Goal: Transaction & Acquisition: Book appointment/travel/reservation

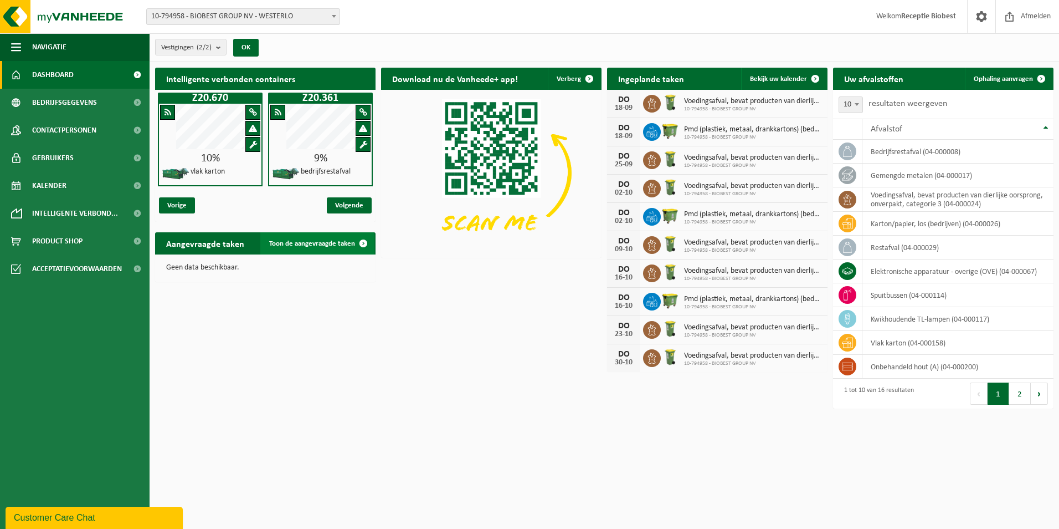
click at [315, 245] on span "Toon de aangevraagde taken" at bounding box center [312, 243] width 86 height 7
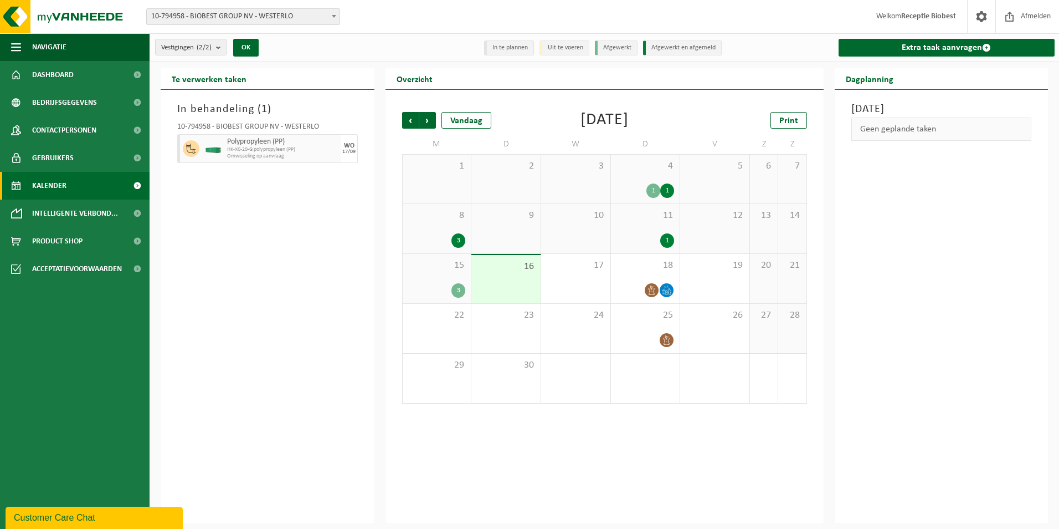
click at [458, 288] on div "3" at bounding box center [459, 290] width 14 height 14
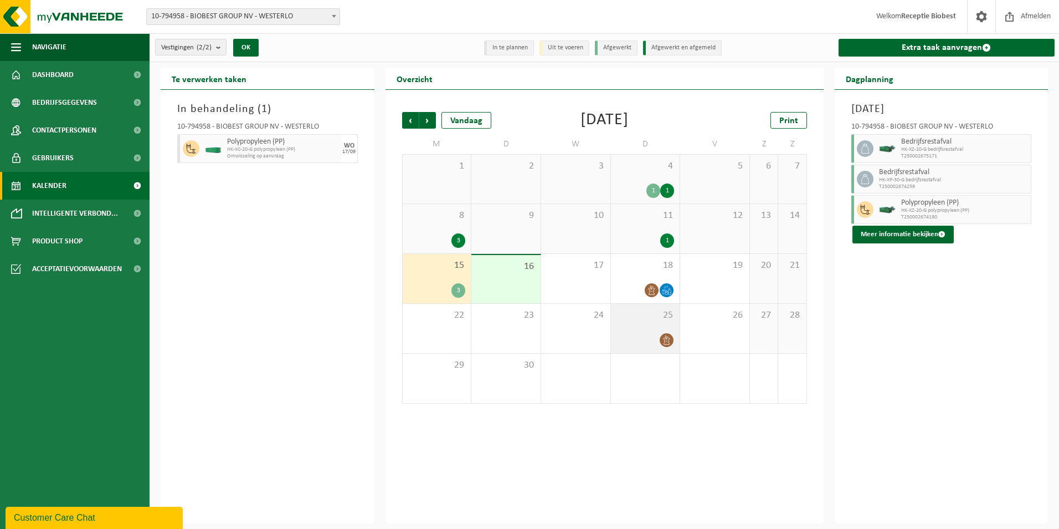
click at [664, 339] on icon at bounding box center [666, 339] width 9 height 9
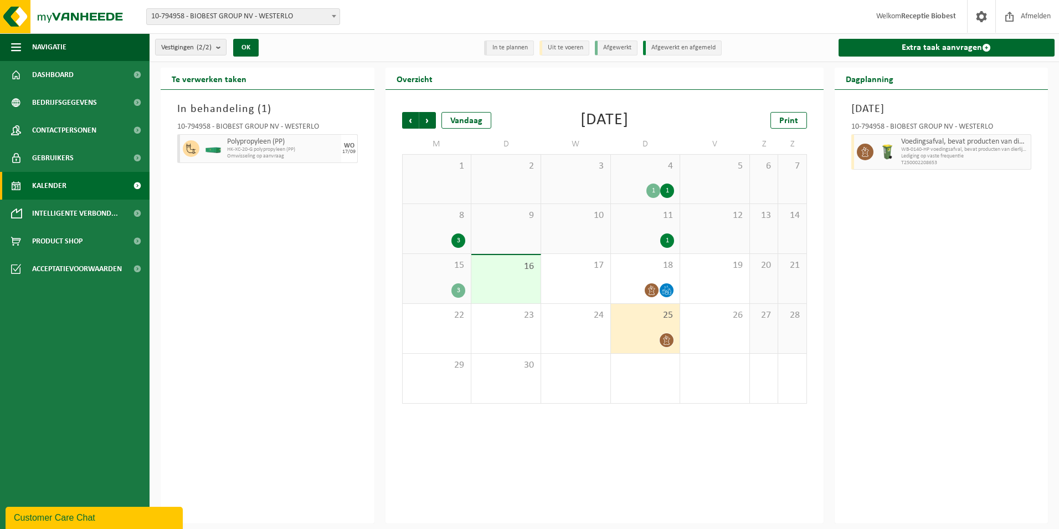
click at [288, 297] on div "In behandeling ( 1 ) 10-794958 - BIOBEST GROUP NV - WESTERLO Polypropyleen (PP)…" at bounding box center [268, 306] width 214 height 433
click at [509, 50] on li "In te plannen" at bounding box center [509, 47] width 50 height 15
click at [245, 44] on button "OK" at bounding box center [245, 48] width 25 height 18
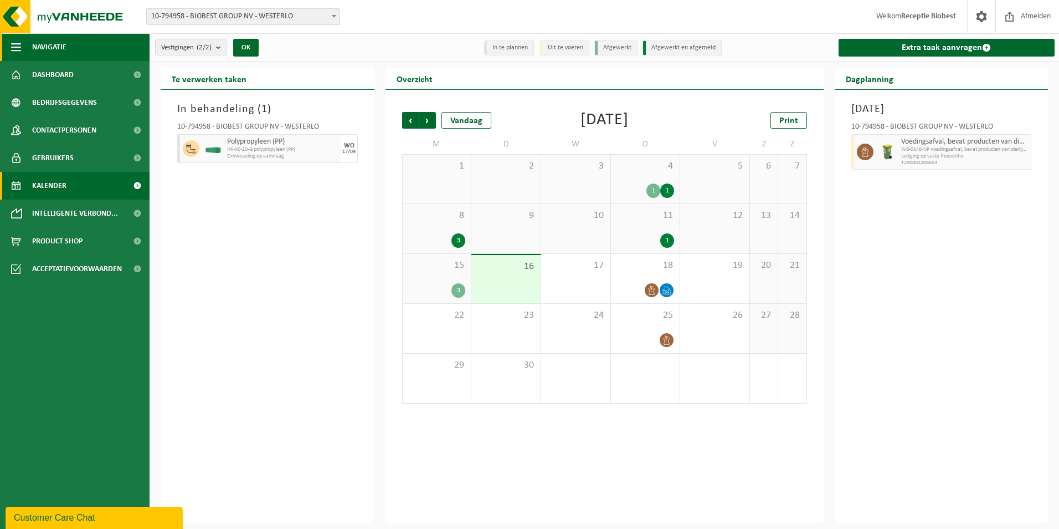
click at [60, 43] on span "Navigatie" at bounding box center [49, 47] width 34 height 28
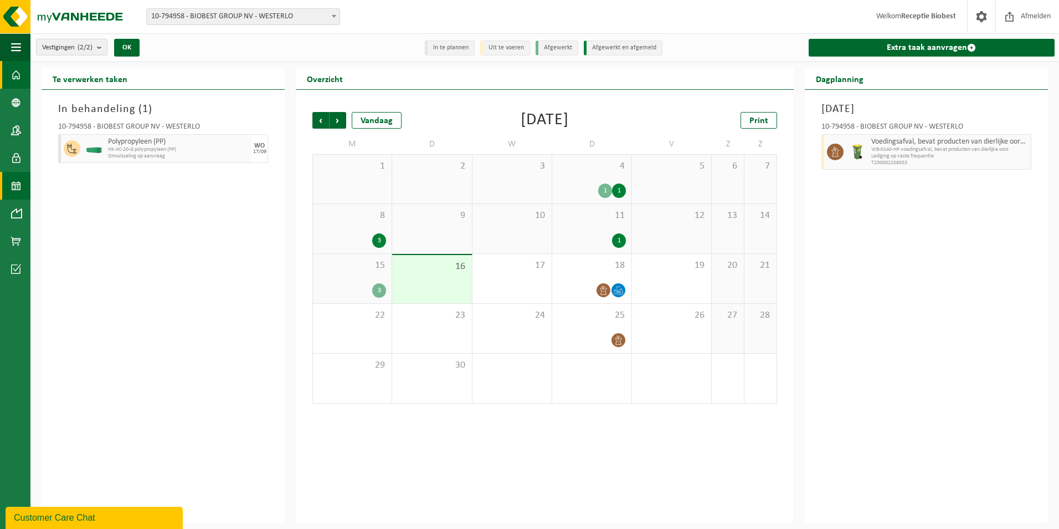
click at [16, 70] on span at bounding box center [16, 75] width 10 height 28
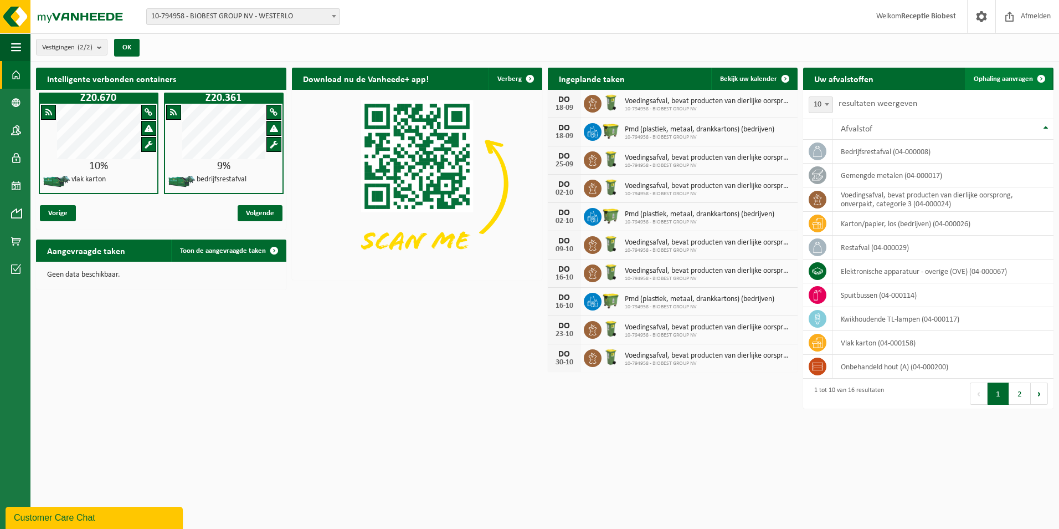
click at [1017, 78] on span "Ophaling aanvragen" at bounding box center [1003, 78] width 59 height 7
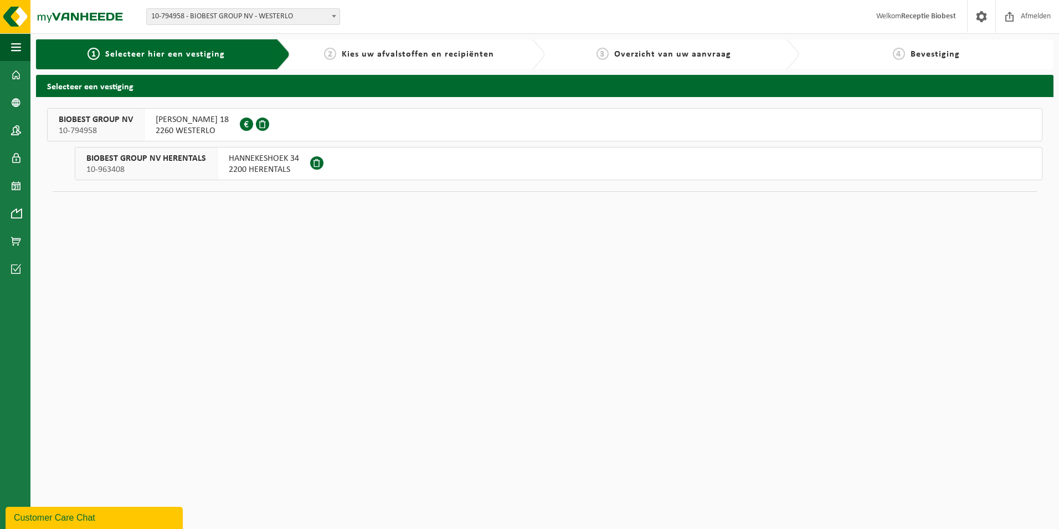
click at [275, 124] on button "BIOBEST GROUP NV 10-794958 ILSE VELDEN 18 2260 WESTERLO 0893.948.337" at bounding box center [545, 124] width 996 height 33
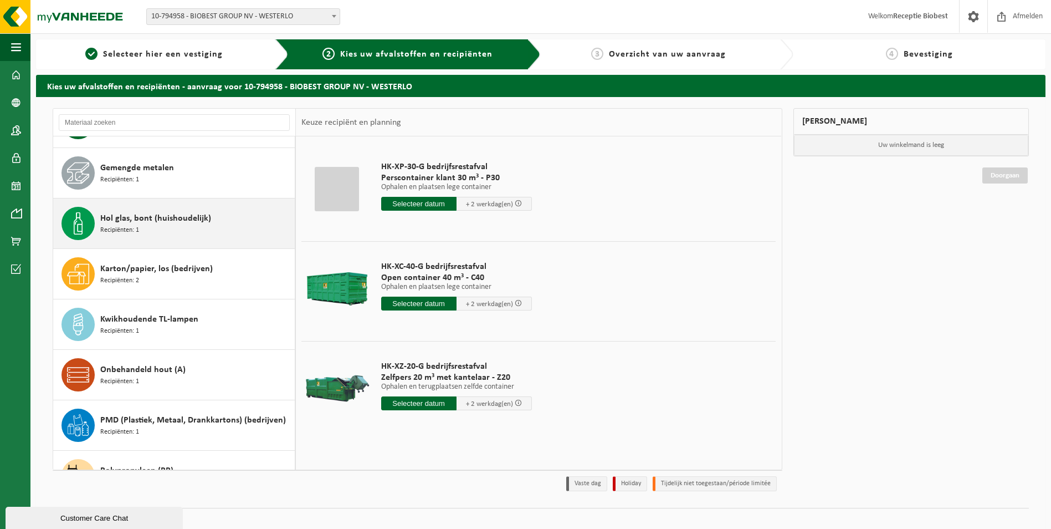
scroll to position [111, 0]
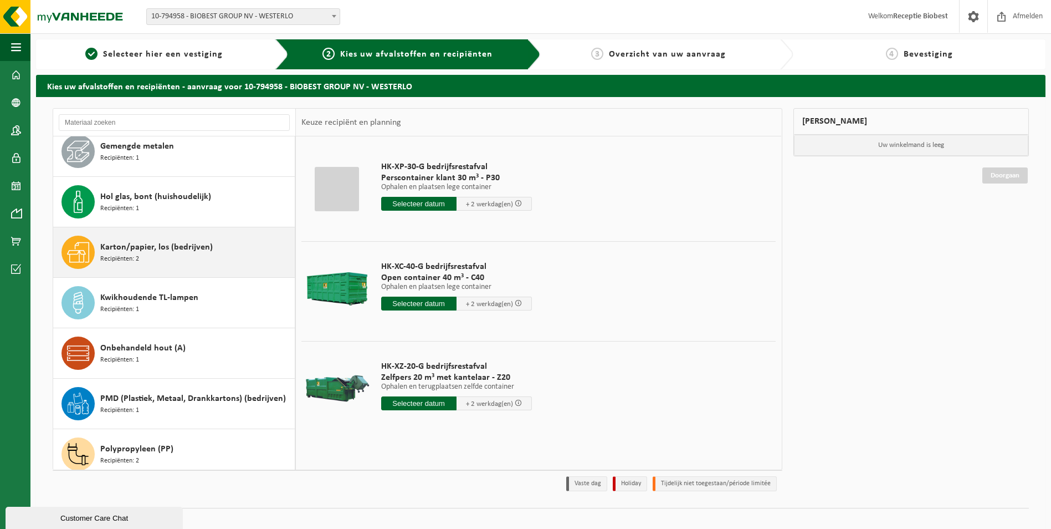
click at [232, 248] on div "Karton/papier, los (bedrijven) Recipiënten: 2" at bounding box center [196, 251] width 192 height 33
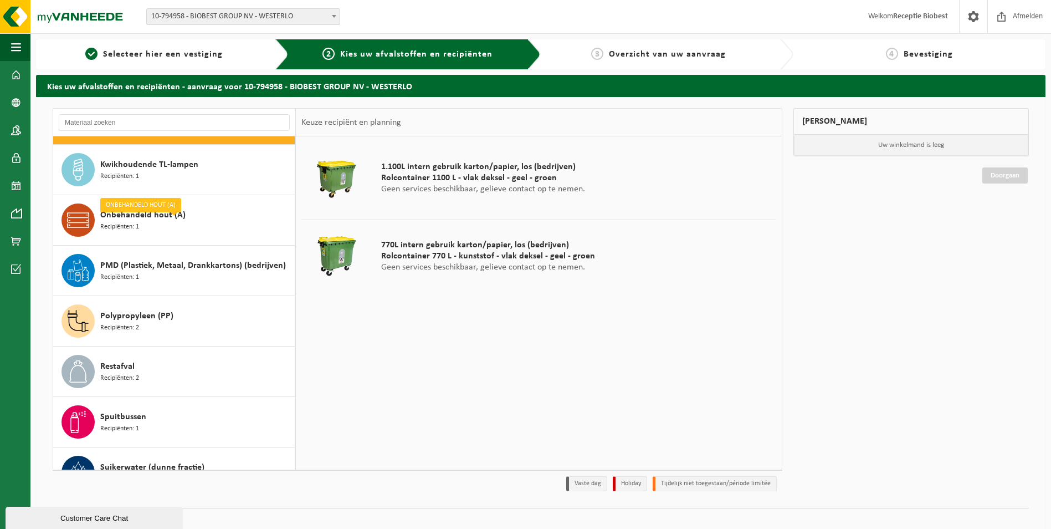
scroll to position [201, 0]
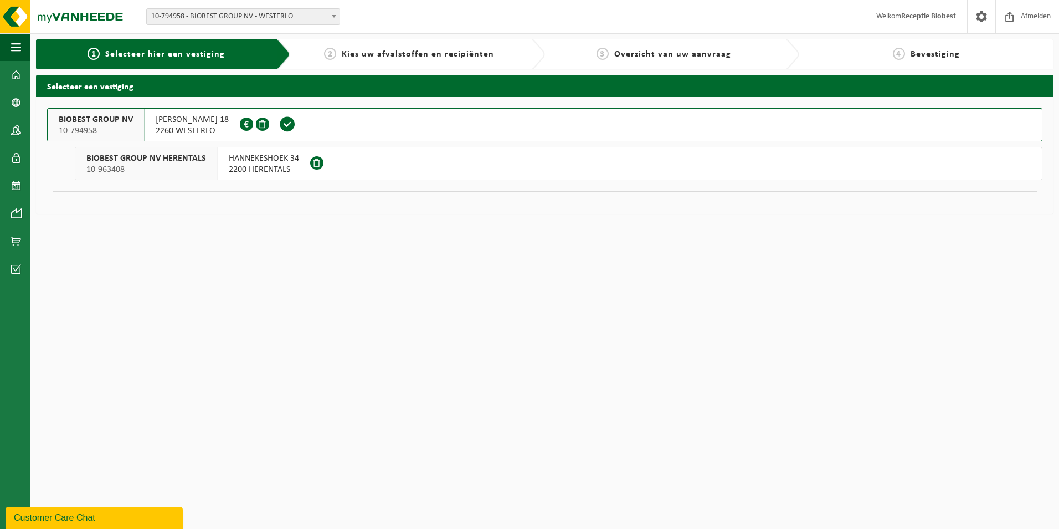
click at [283, 124] on span at bounding box center [287, 125] width 31 height 32
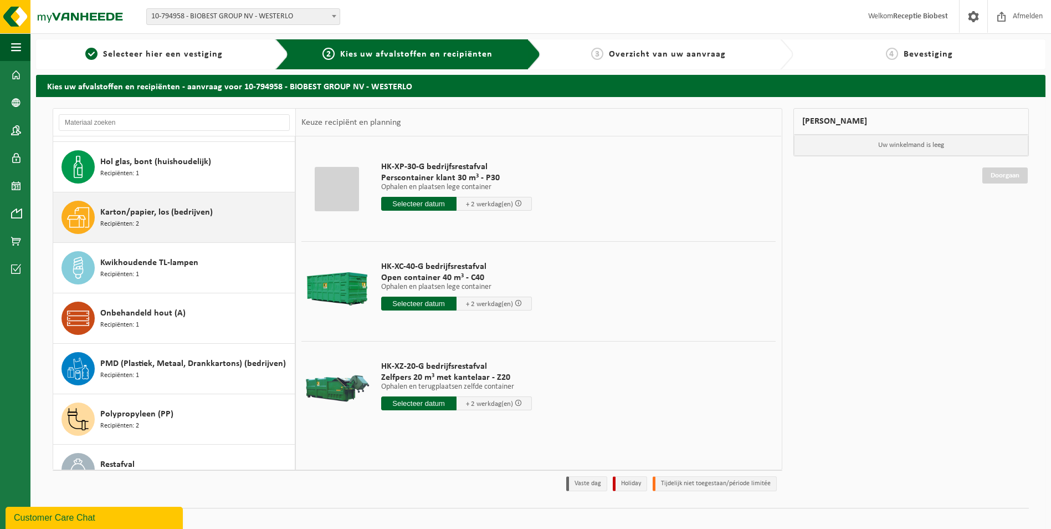
scroll to position [423, 0]
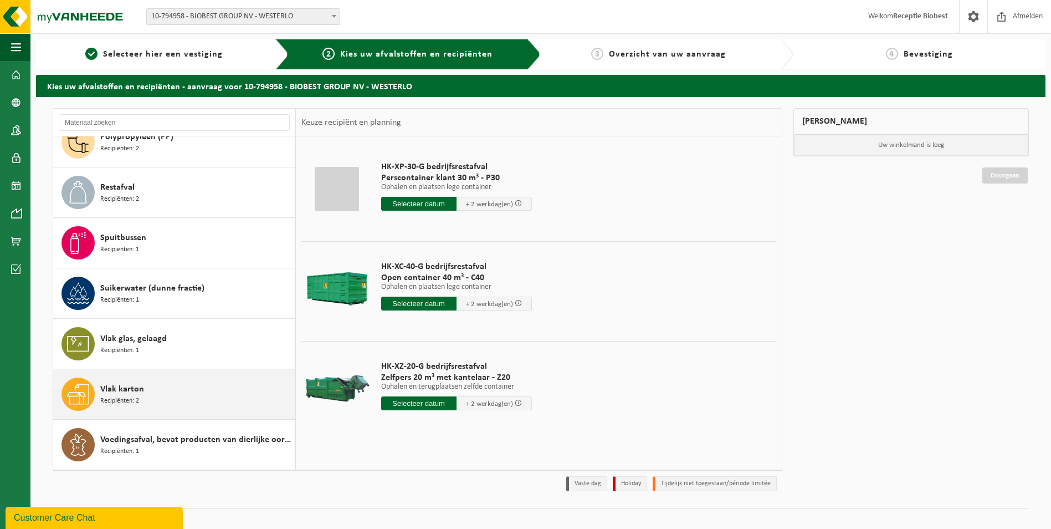
click at [209, 393] on div "Vlak karton Recipiënten: 2" at bounding box center [196, 393] width 192 height 33
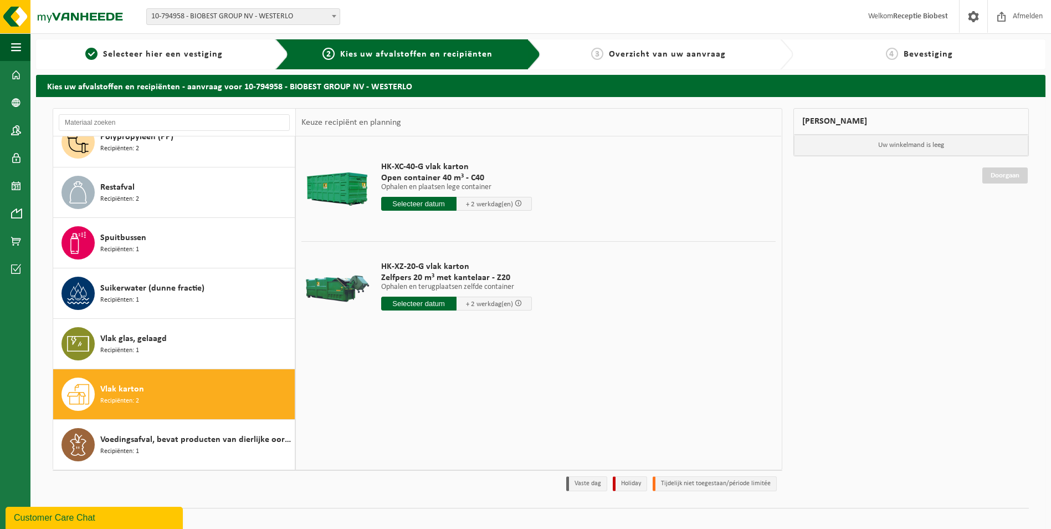
click at [423, 202] on input "text" at bounding box center [418, 204] width 75 height 14
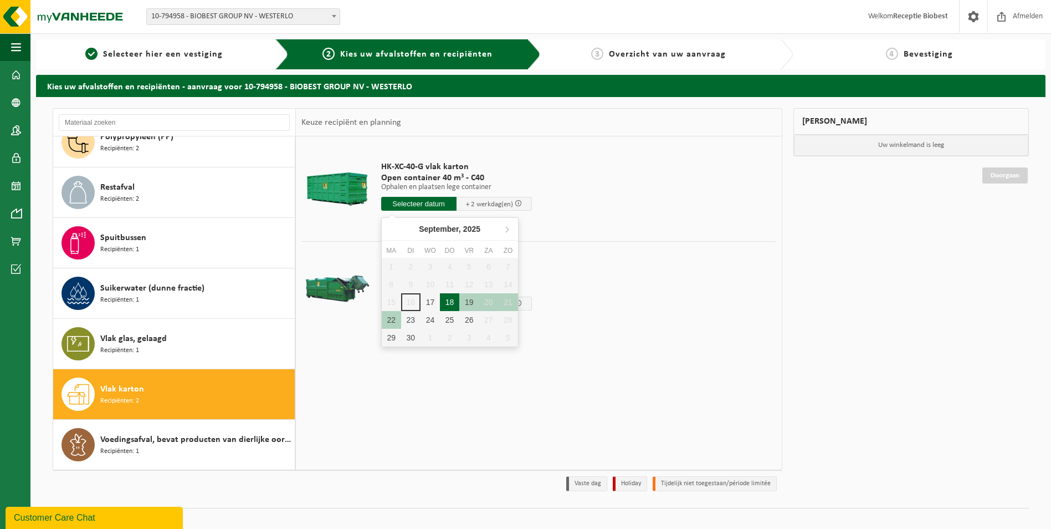
click at [451, 302] on div "18" at bounding box center [449, 302] width 19 height 18
type input "Van 2025-09-18"
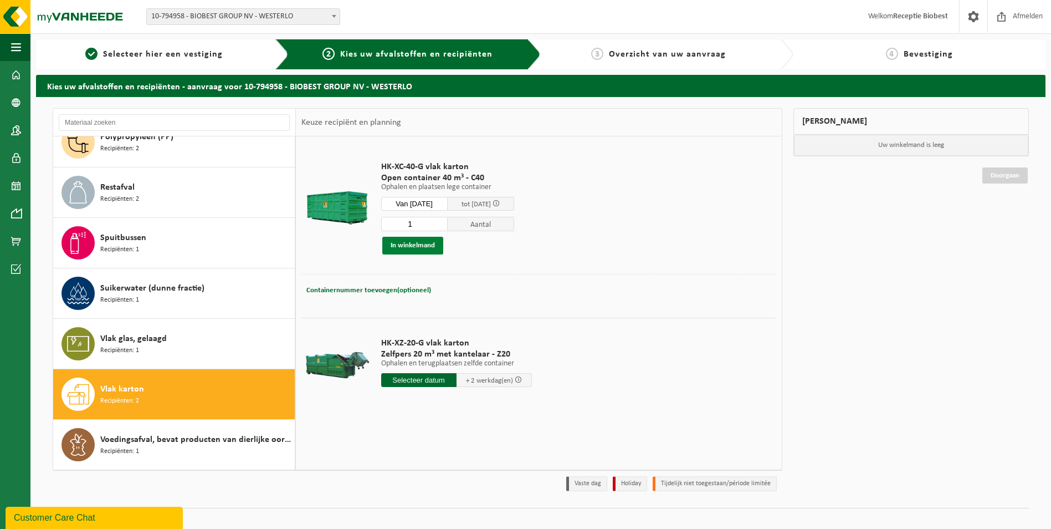
click at [404, 242] on button "In winkelmand" at bounding box center [412, 246] width 61 height 18
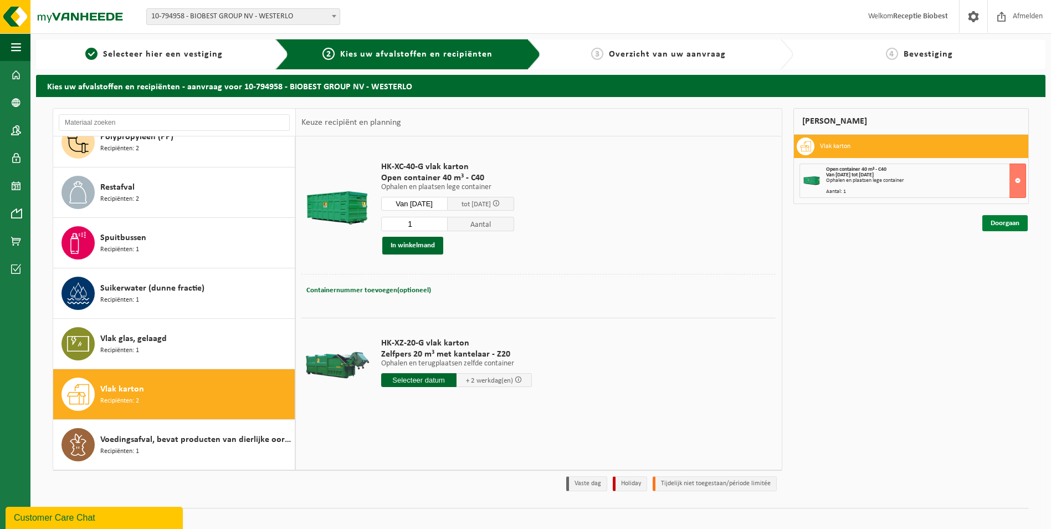
click at [1007, 219] on link "Doorgaan" at bounding box center [1004, 223] width 45 height 16
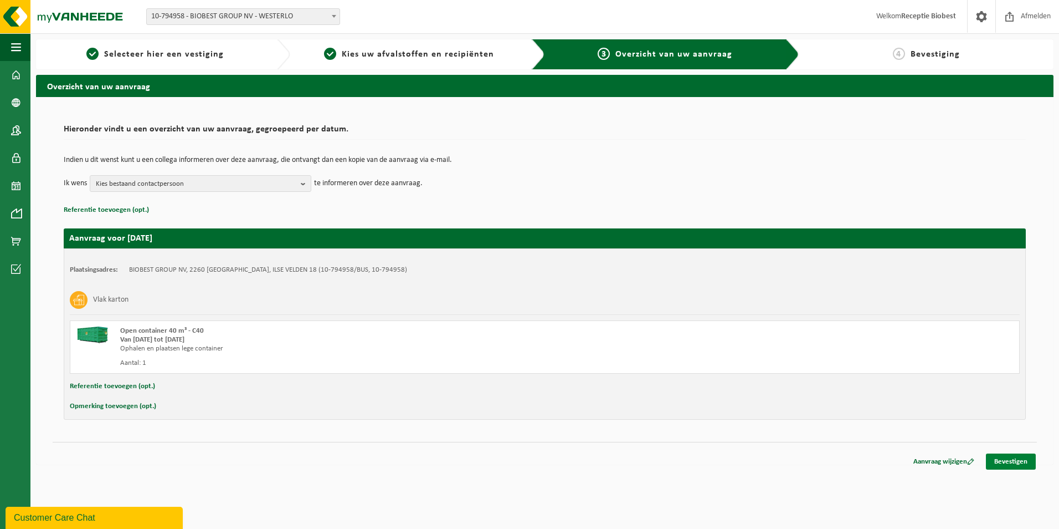
click at [1011, 460] on link "Bevestigen" at bounding box center [1011, 461] width 50 height 16
